Goal: Transaction & Acquisition: Book appointment/travel/reservation

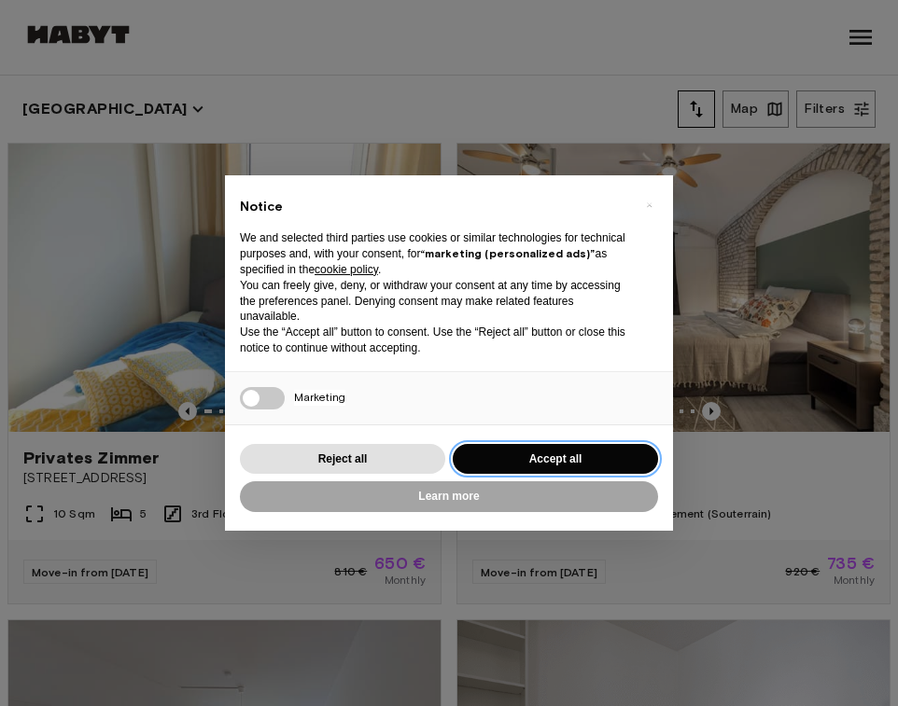
click at [547, 453] on button "Accept all" at bounding box center [554, 459] width 205 height 31
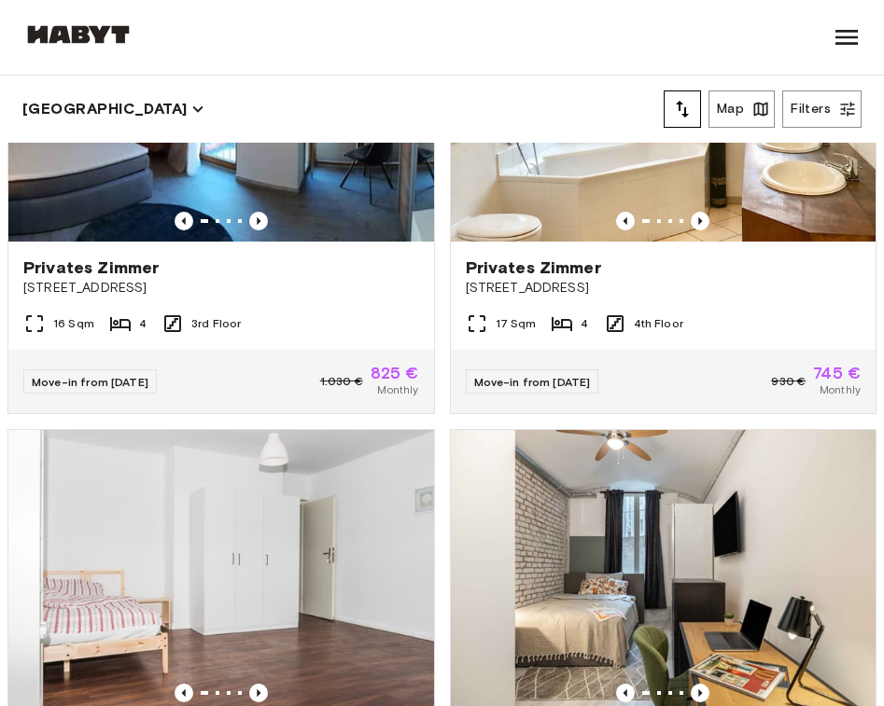
scroll to position [3493, 0]
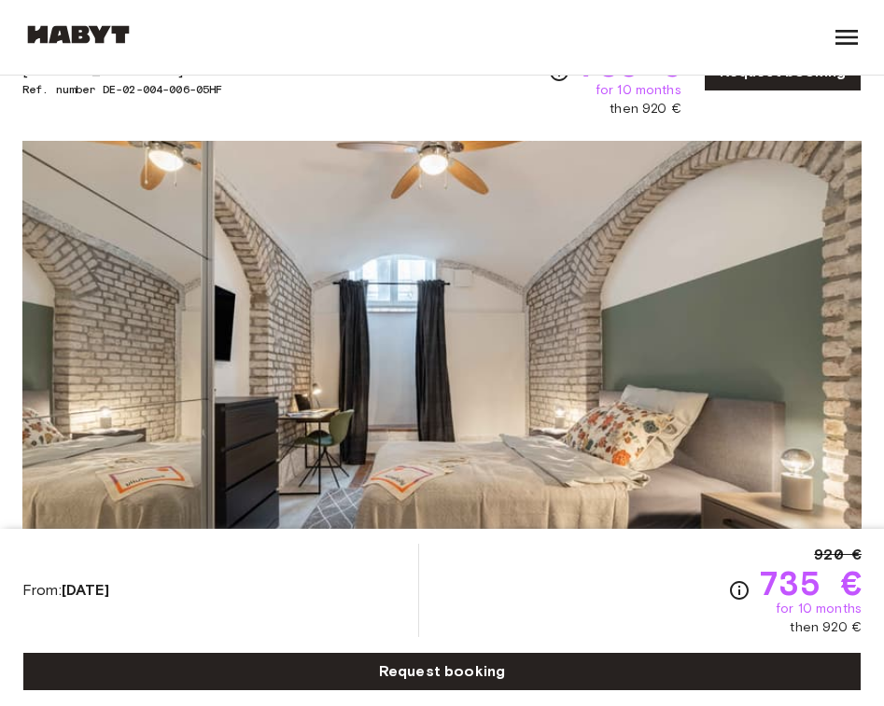
scroll to position [174, 0]
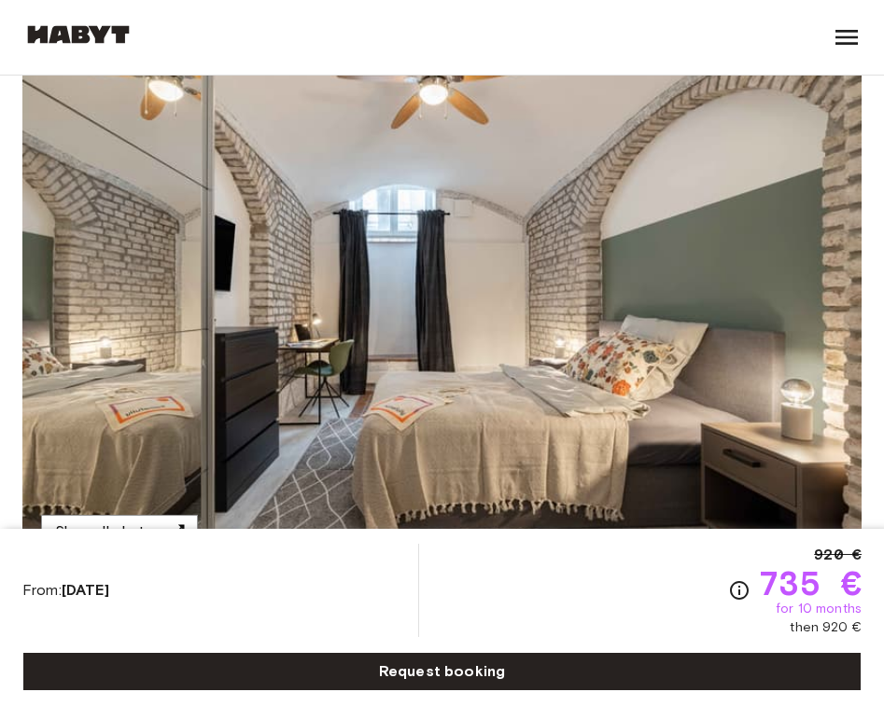
click at [468, 233] on img at bounding box center [441, 319] width 839 height 496
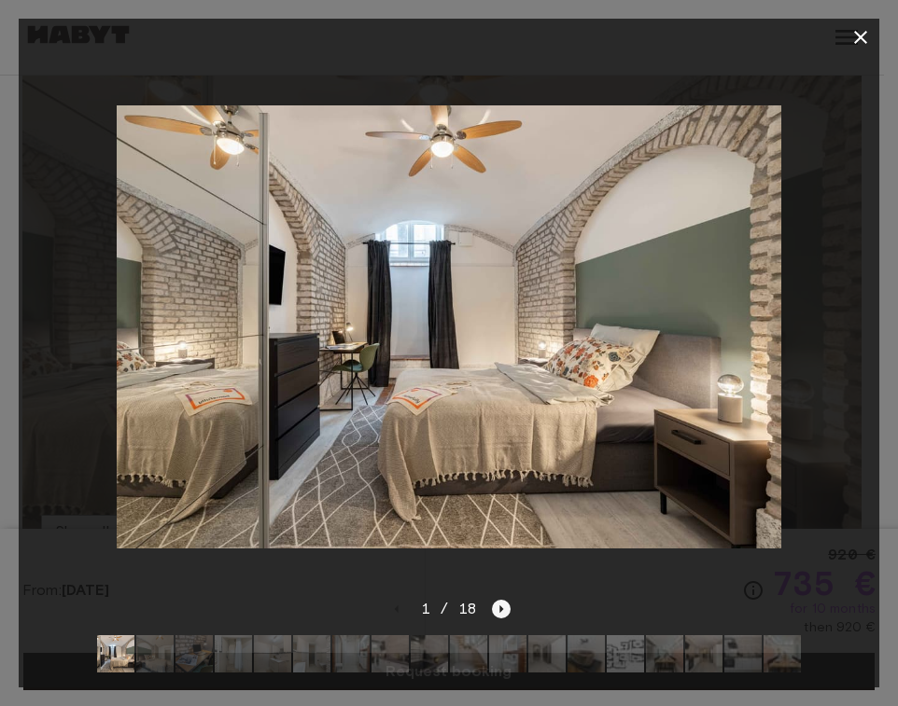
click at [503, 600] on icon "Next image" at bounding box center [501, 609] width 19 height 19
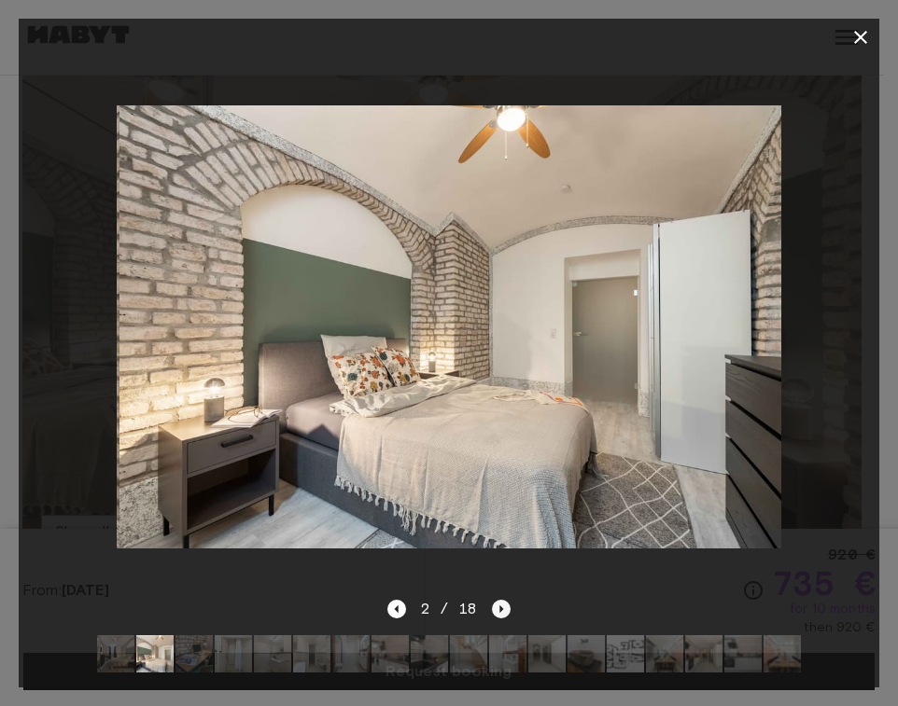
click at [503, 600] on icon "Next image" at bounding box center [501, 609] width 19 height 19
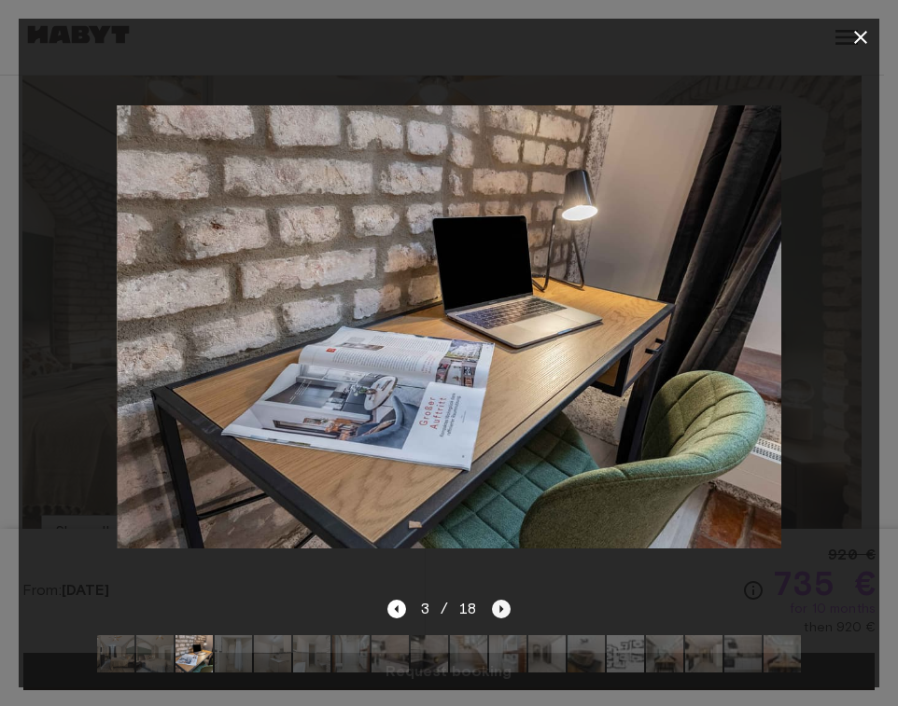
click at [503, 600] on icon "Next image" at bounding box center [501, 609] width 19 height 19
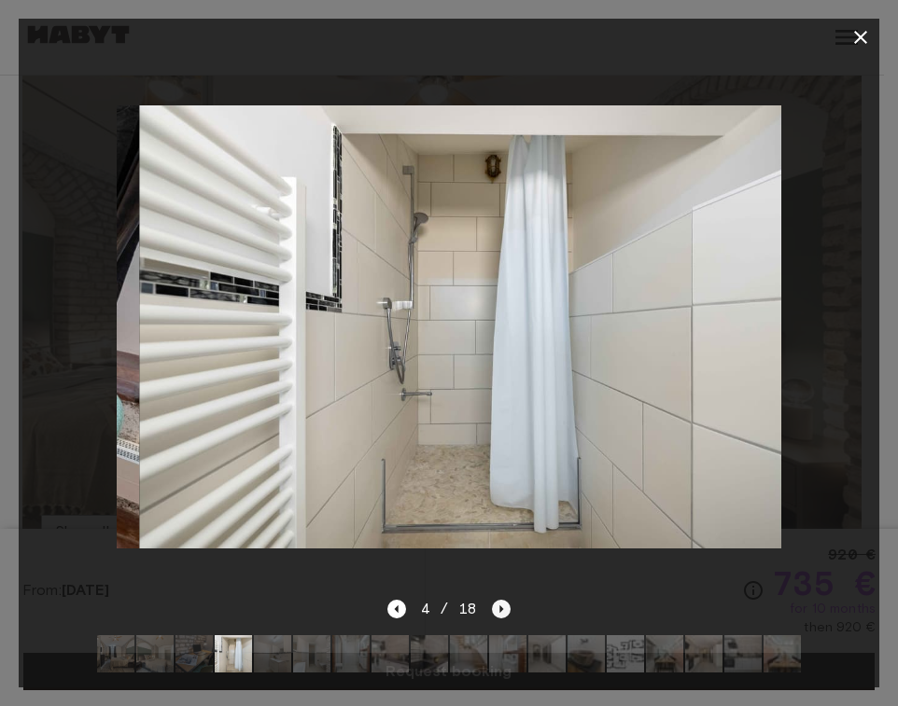
click at [503, 600] on icon "Next image" at bounding box center [501, 609] width 19 height 19
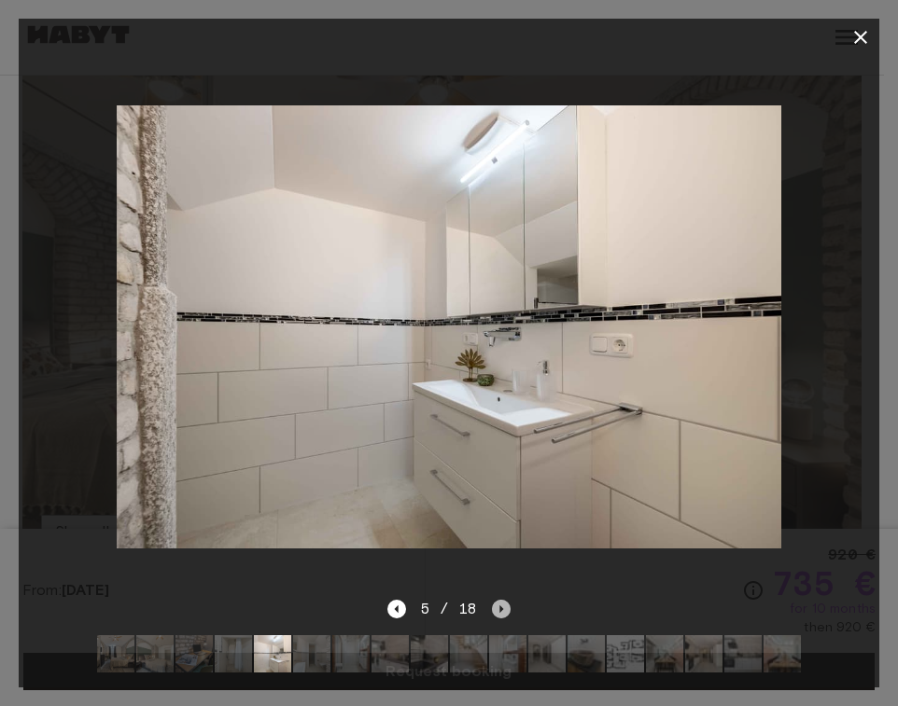
click at [503, 600] on icon "Next image" at bounding box center [501, 609] width 19 height 19
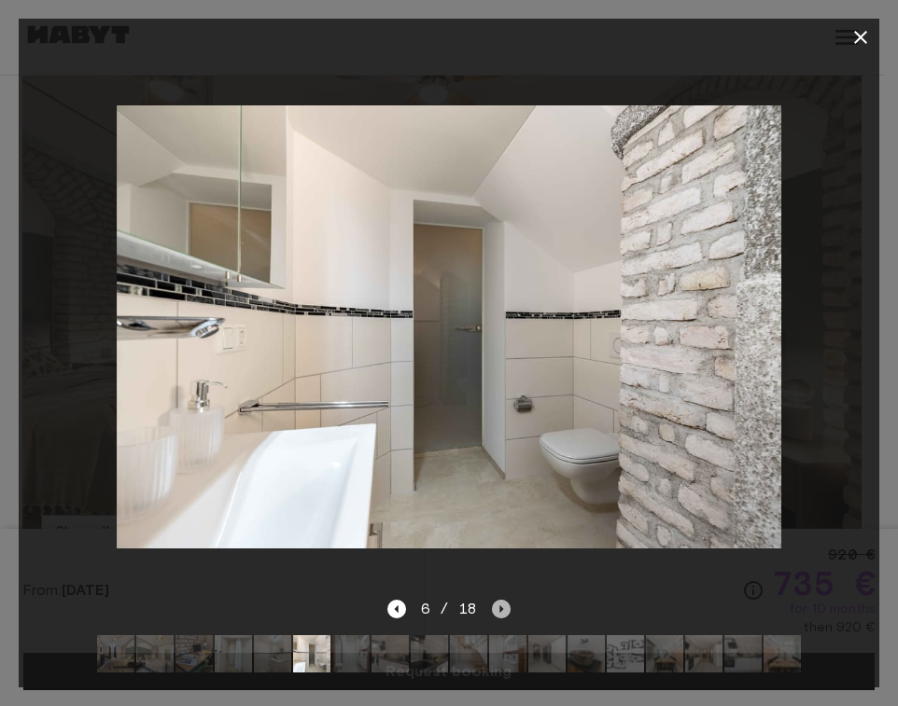
click at [503, 600] on icon "Next image" at bounding box center [501, 609] width 19 height 19
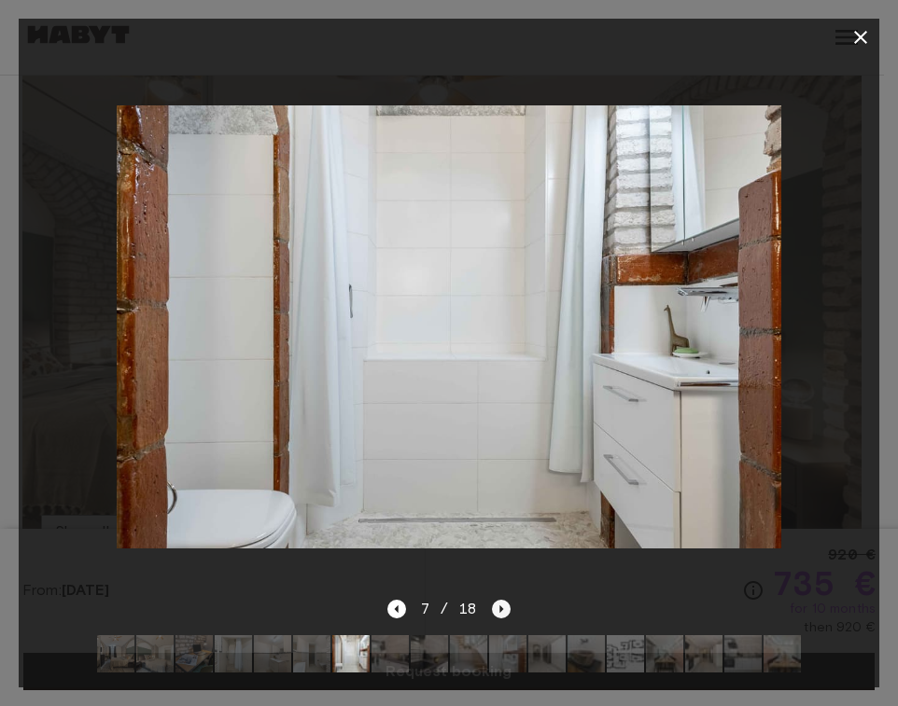
click at [503, 600] on icon "Next image" at bounding box center [501, 609] width 19 height 19
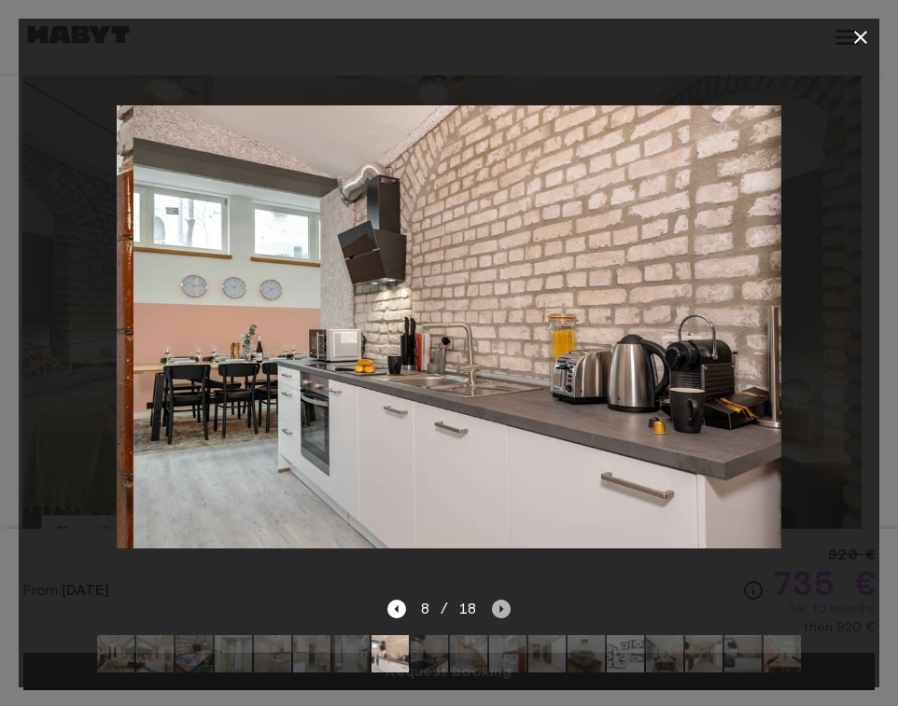
click at [503, 600] on icon "Next image" at bounding box center [501, 609] width 19 height 19
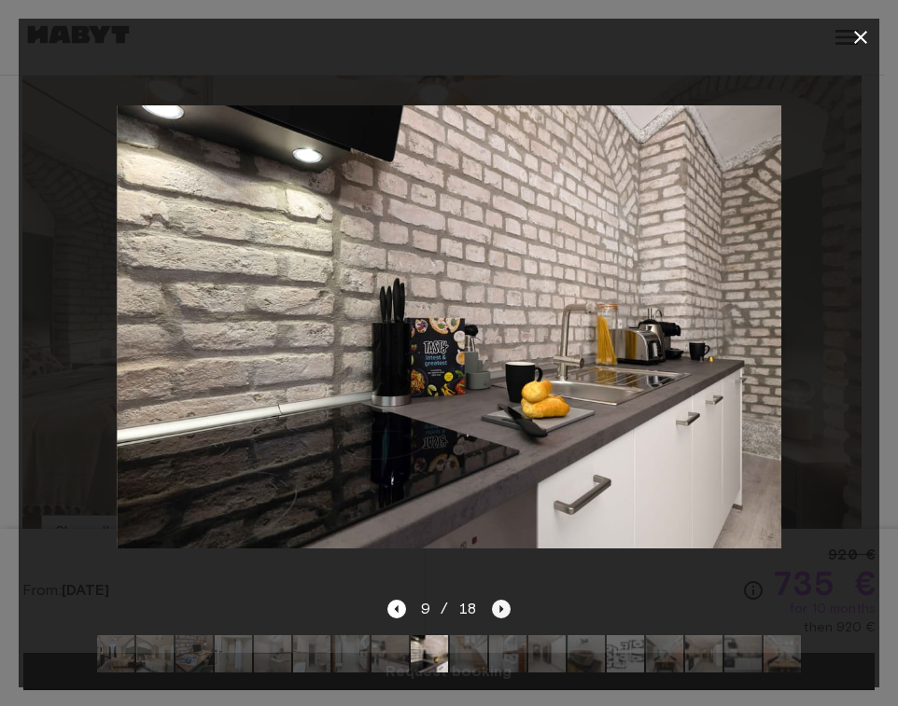
click at [503, 600] on icon "Next image" at bounding box center [501, 609] width 19 height 19
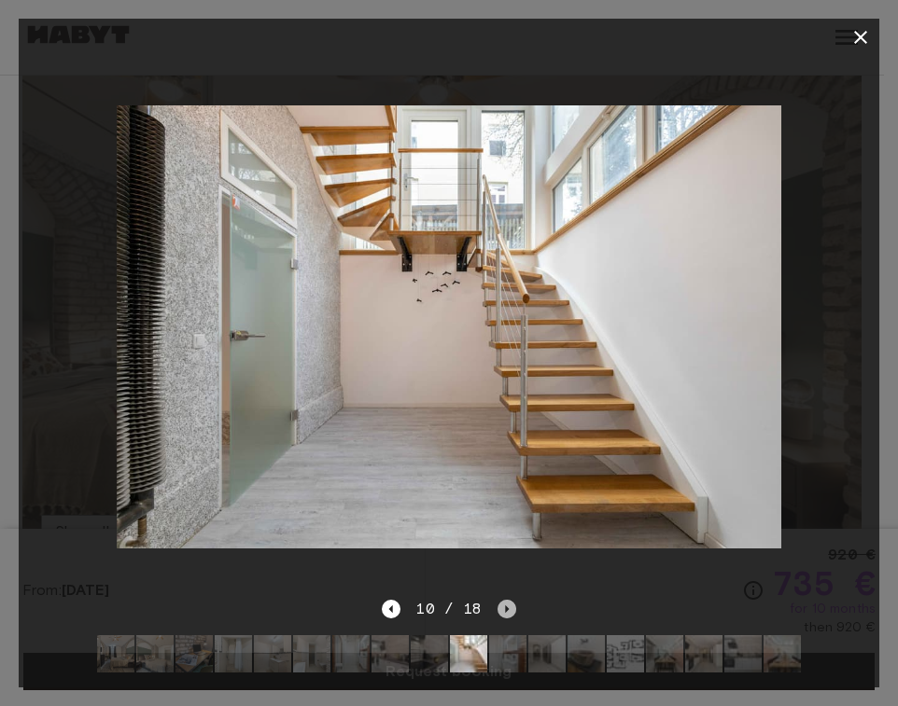
click at [503, 600] on icon "Next image" at bounding box center [506, 609] width 19 height 19
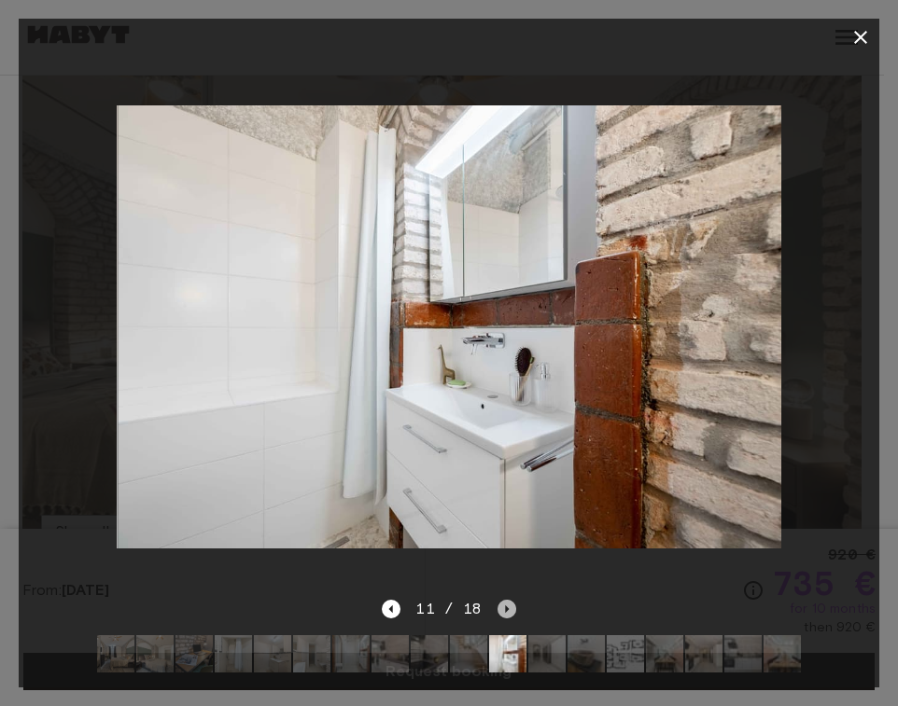
click at [503, 600] on icon "Next image" at bounding box center [506, 609] width 19 height 19
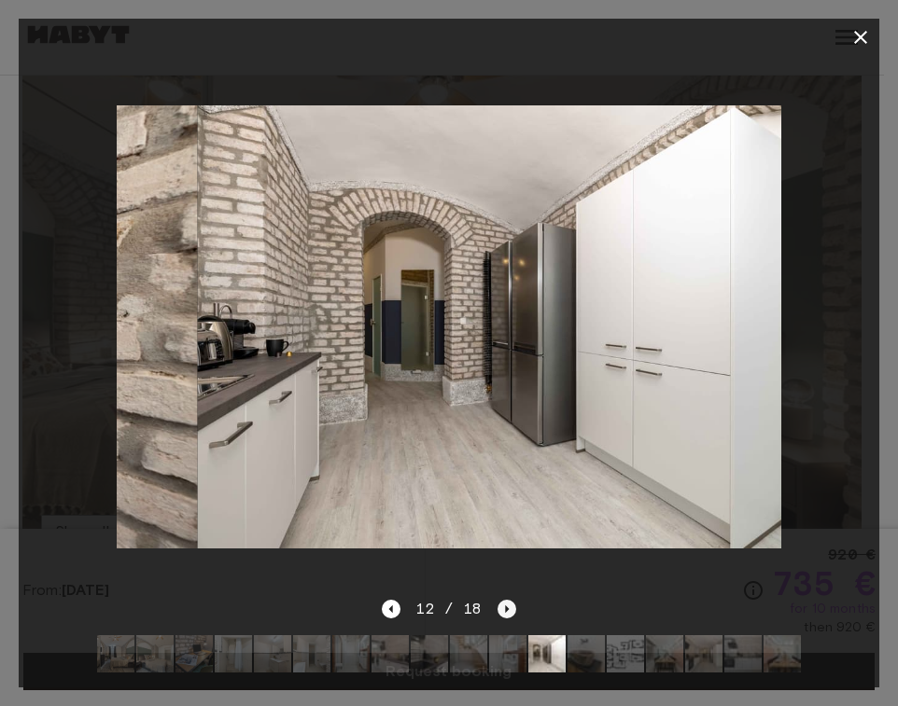
click at [503, 600] on icon "Next image" at bounding box center [506, 609] width 19 height 19
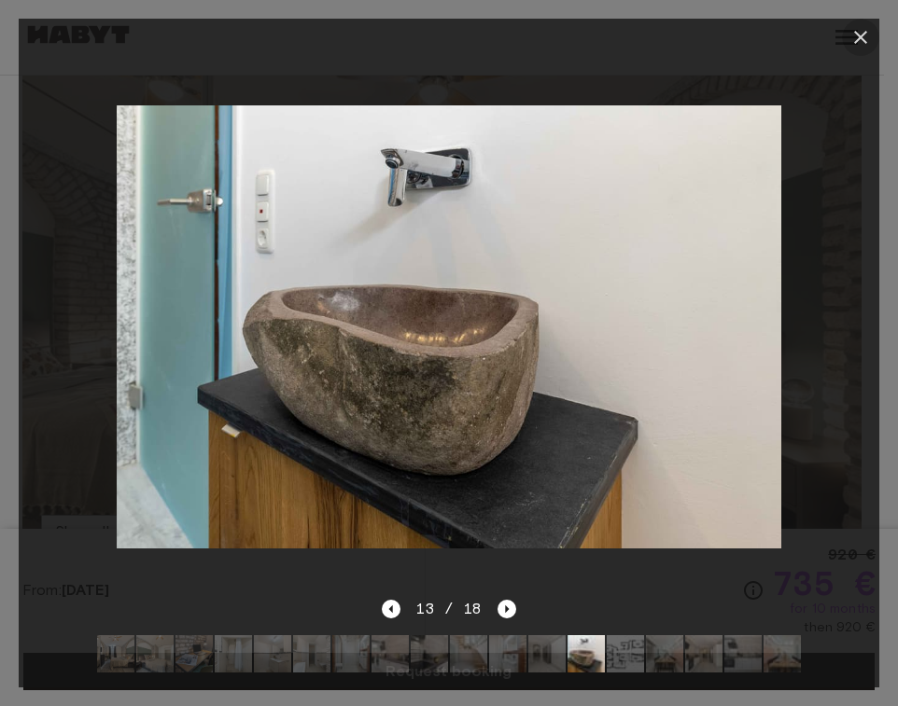
click at [852, 43] on icon "button" at bounding box center [860, 37] width 22 height 22
